Goal: Transaction & Acquisition: Book appointment/travel/reservation

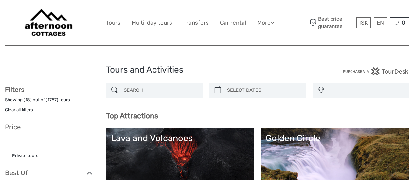
select select
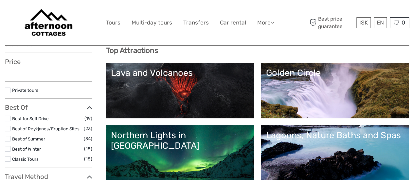
scroll to position [98, 0]
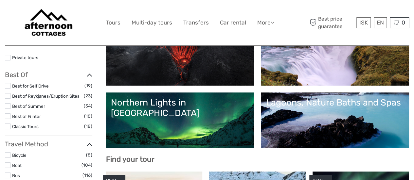
select select
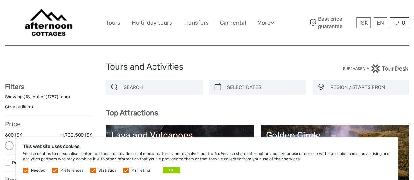
scroll to position [0, 0]
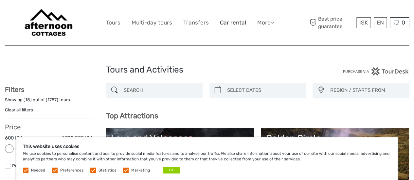
click at [232, 23] on link "Car rental" at bounding box center [233, 22] width 26 height 9
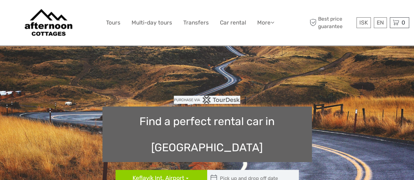
type input "08:00"
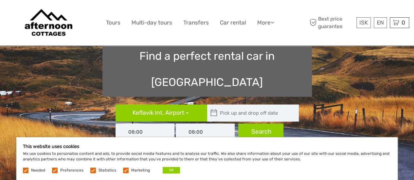
type input "[DATE]"
click at [241, 105] on input "text" at bounding box center [251, 113] width 88 height 17
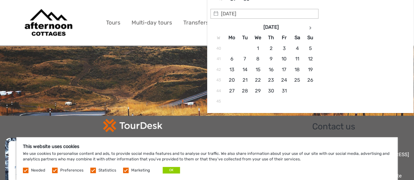
scroll to position [262, 0]
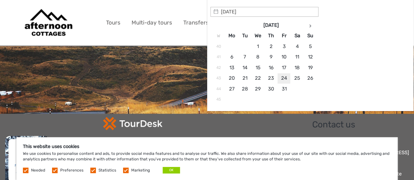
type input "[DATE]"
type input "[DATE] - [DATE]"
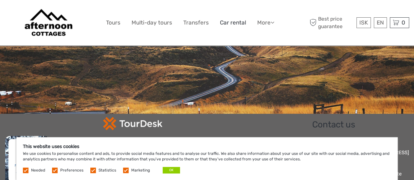
drag, startPoint x: 226, startPoint y: 22, endPoint x: 233, endPoint y: 28, distance: 9.5
click at [225, 23] on link "Car rental" at bounding box center [233, 22] width 26 height 9
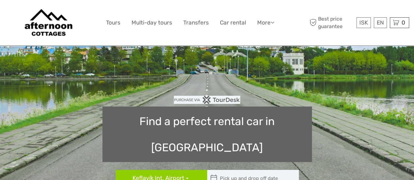
type input "08:00"
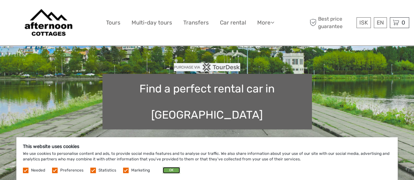
click at [168, 168] on button "OK" at bounding box center [171, 170] width 17 height 7
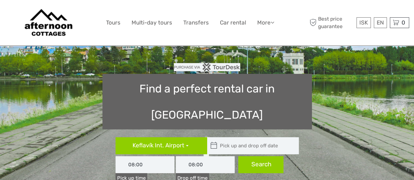
type input "[DATE]"
click at [227, 137] on input "text" at bounding box center [251, 145] width 88 height 17
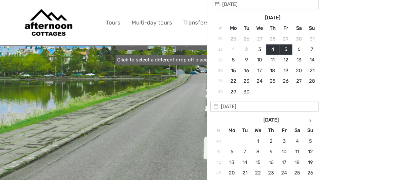
scroll to position [196, 0]
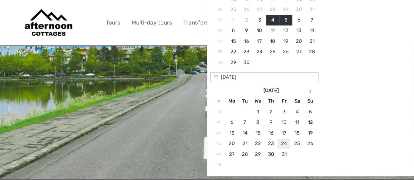
type input "[DATE]"
type input "[DATE] - [DATE]"
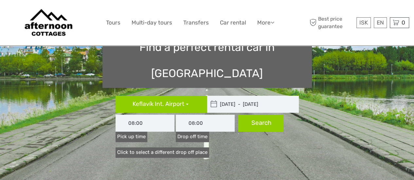
scroll to position [65, 0]
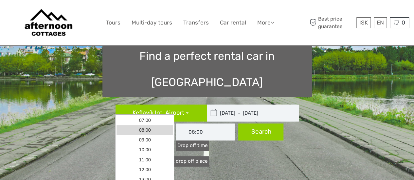
click at [148, 124] on input "08:00" at bounding box center [144, 132] width 59 height 17
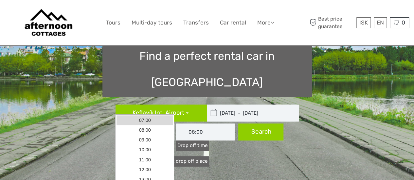
click at [147, 121] on link "07:00" at bounding box center [144, 120] width 57 height 10
type input "07:00"
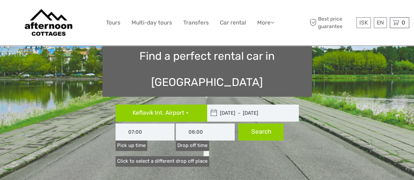
click at [204, 124] on input "08:00" at bounding box center [205, 132] width 59 height 17
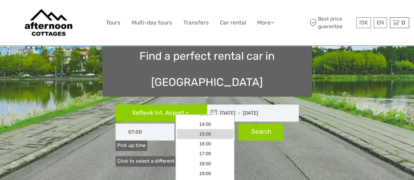
click at [207, 136] on link "15:00" at bounding box center [205, 134] width 57 height 10
type input "15:00"
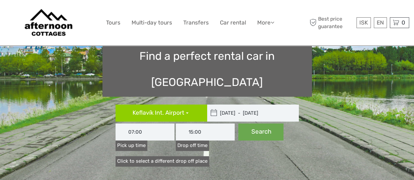
click at [266, 124] on button "Search" at bounding box center [260, 132] width 45 height 17
type input "[DATE] - [DATE]"
type input "07:00"
type input "15:00"
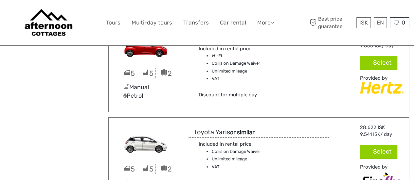
scroll to position [1079, 0]
